Goal: Check status

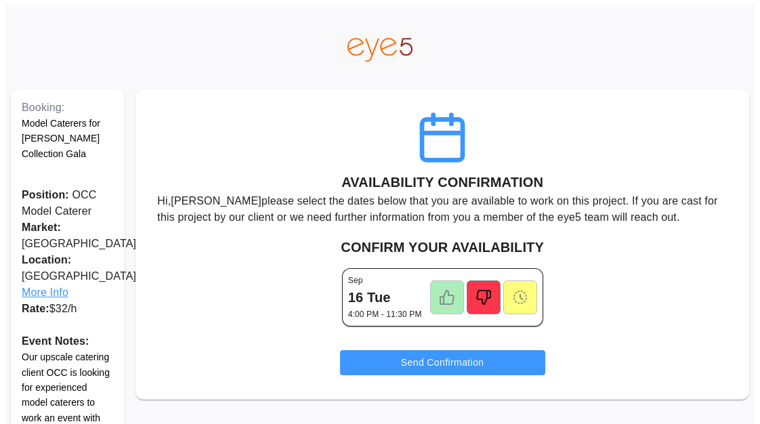
click at [440, 299] on icon at bounding box center [447, 298] width 14 height 14
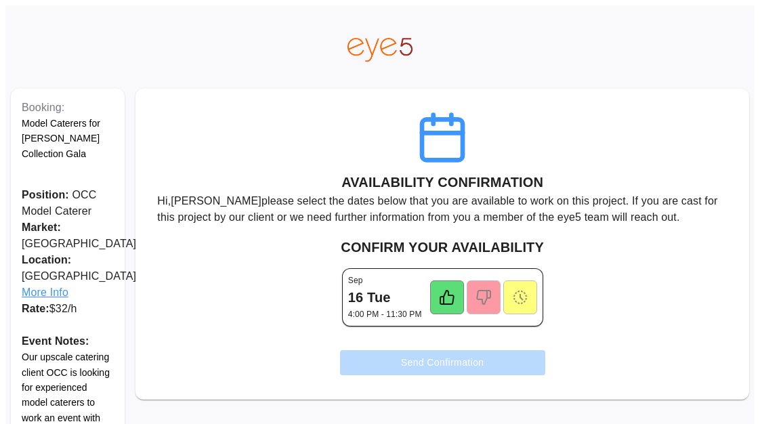
click at [430, 365] on button "Send Confirmation" at bounding box center [442, 362] width 205 height 25
